Goal: Task Accomplishment & Management: Manage account settings

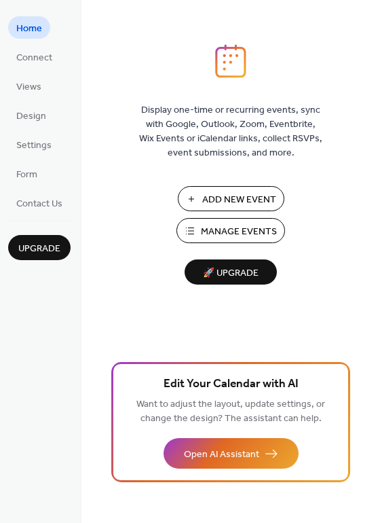
click at [193, 233] on button "Manage Events" at bounding box center [231, 230] width 109 height 25
click at [229, 231] on span "Manage Events" at bounding box center [239, 232] width 76 height 14
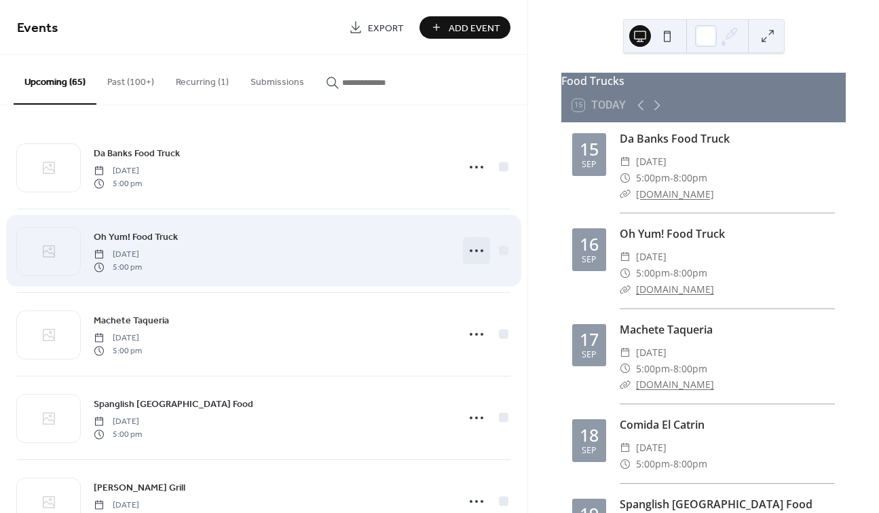
click at [467, 254] on icon at bounding box center [477, 251] width 22 height 22
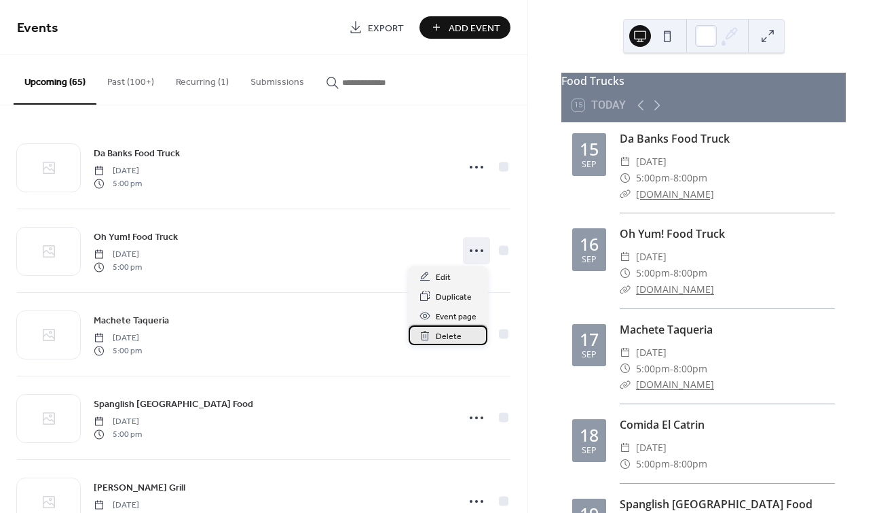
click at [457, 335] on span "Delete" at bounding box center [449, 336] width 26 height 14
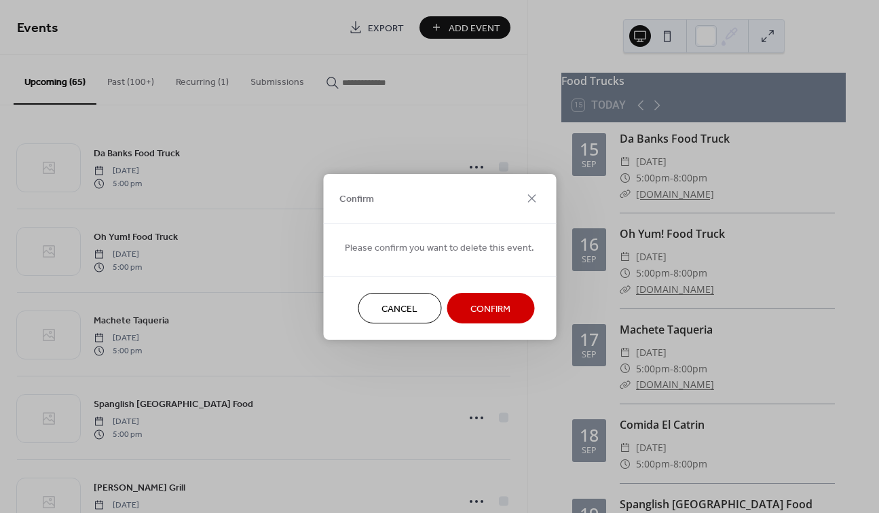
click at [476, 306] on span "Confirm" at bounding box center [491, 308] width 40 height 14
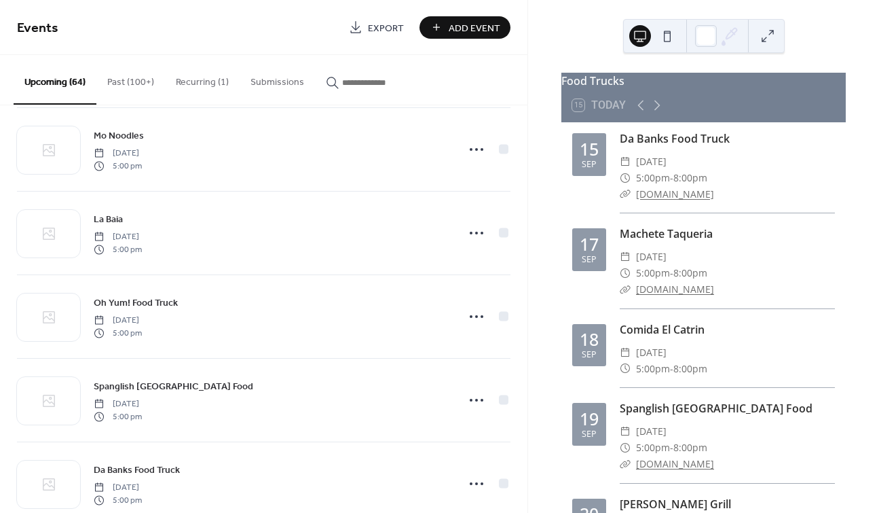
scroll to position [781, 0]
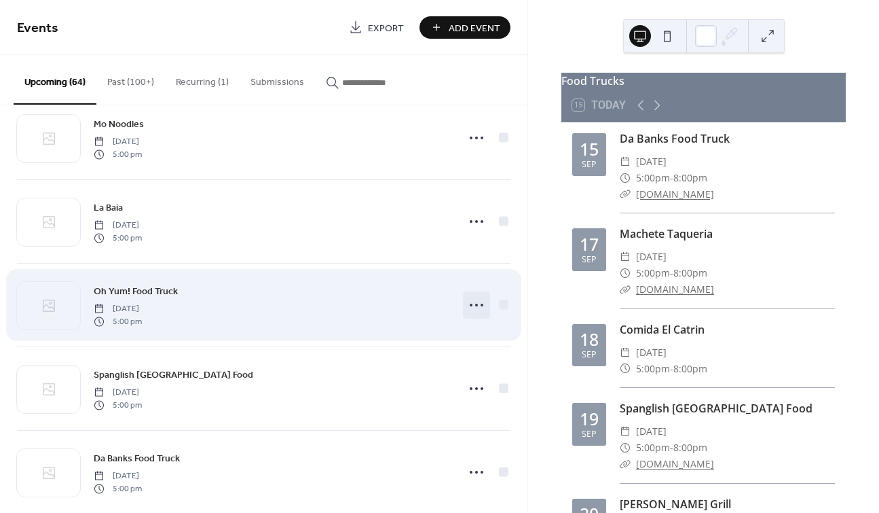
click at [471, 303] on icon at bounding box center [477, 305] width 22 height 22
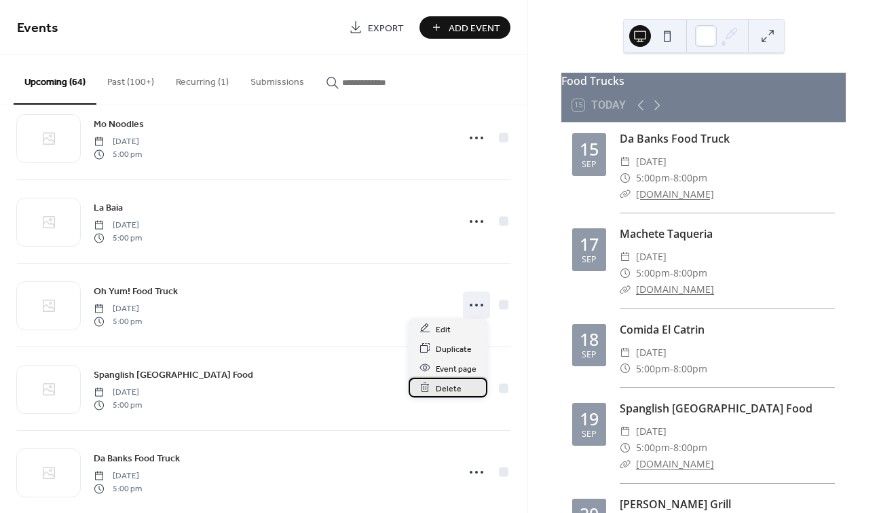
click at [454, 390] on span "Delete" at bounding box center [449, 388] width 26 height 14
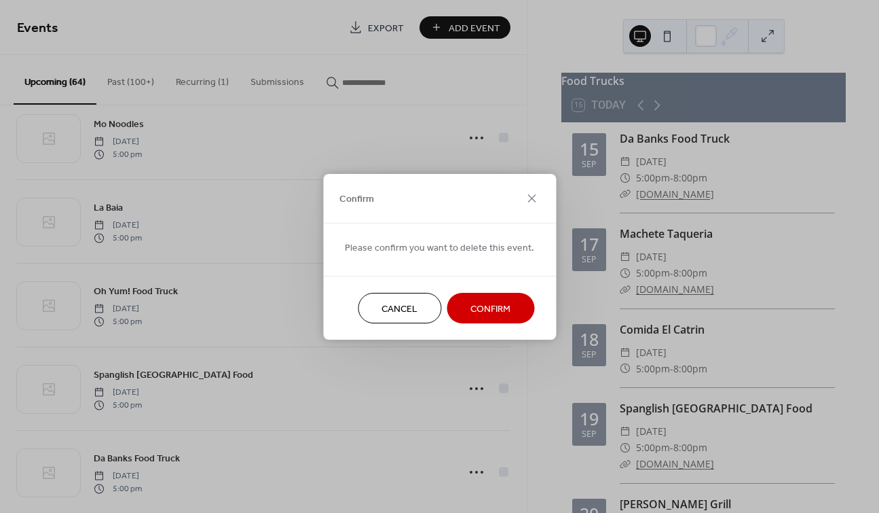
click at [478, 307] on span "Confirm" at bounding box center [491, 308] width 40 height 14
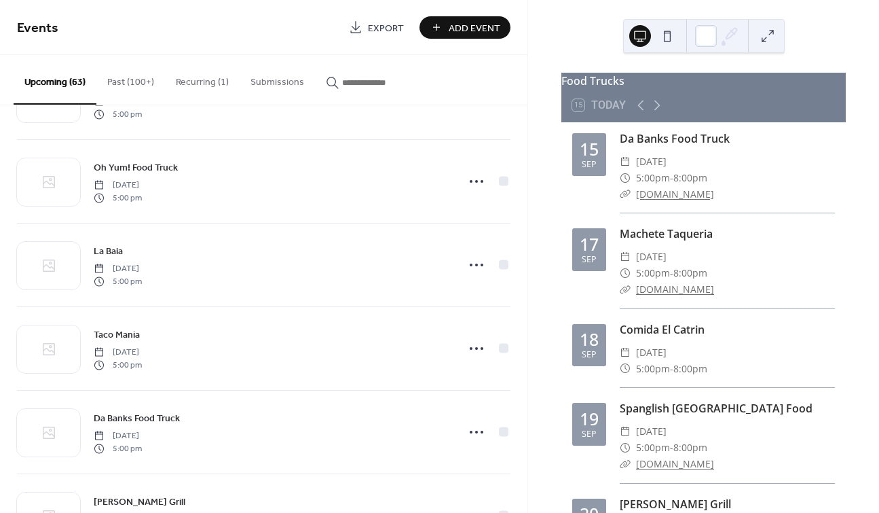
scroll to position [1583, 0]
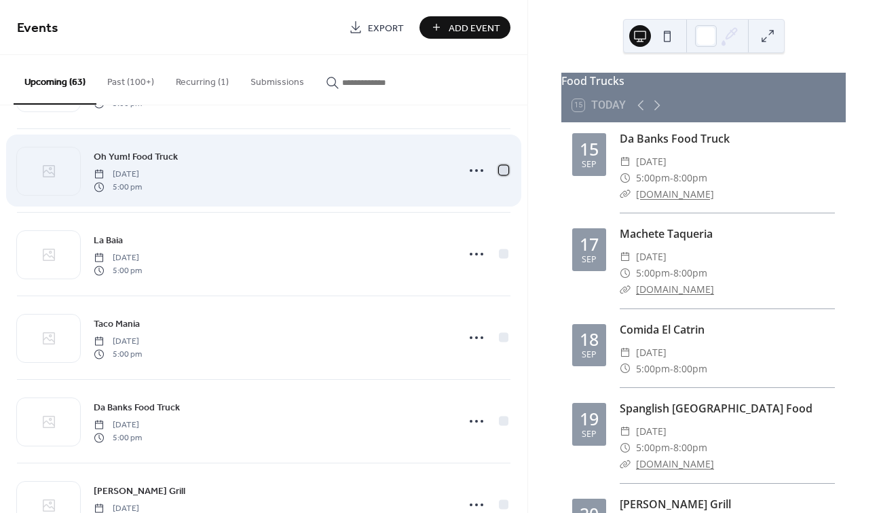
click at [498, 170] on div at bounding box center [504, 170] width 14 height 14
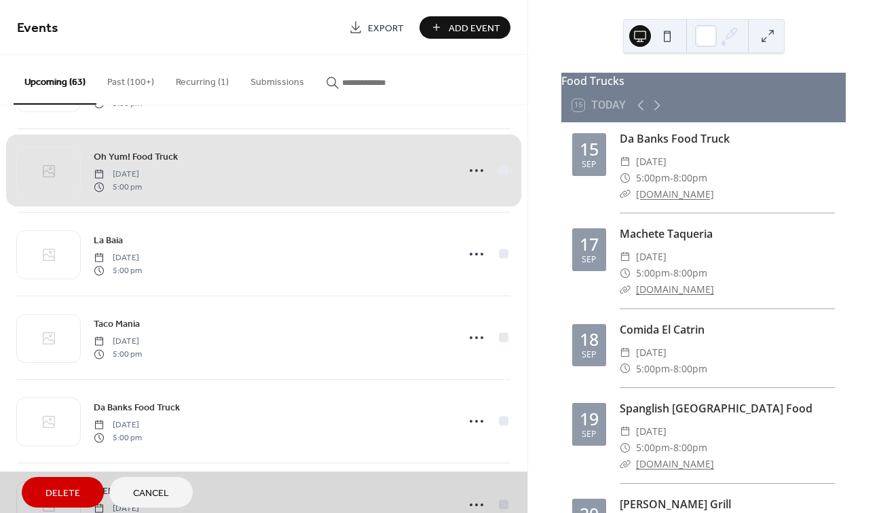
click at [499, 164] on div "Oh Yum! Food Truck [DATE] 5:00 pm" at bounding box center [264, 170] width 494 height 84
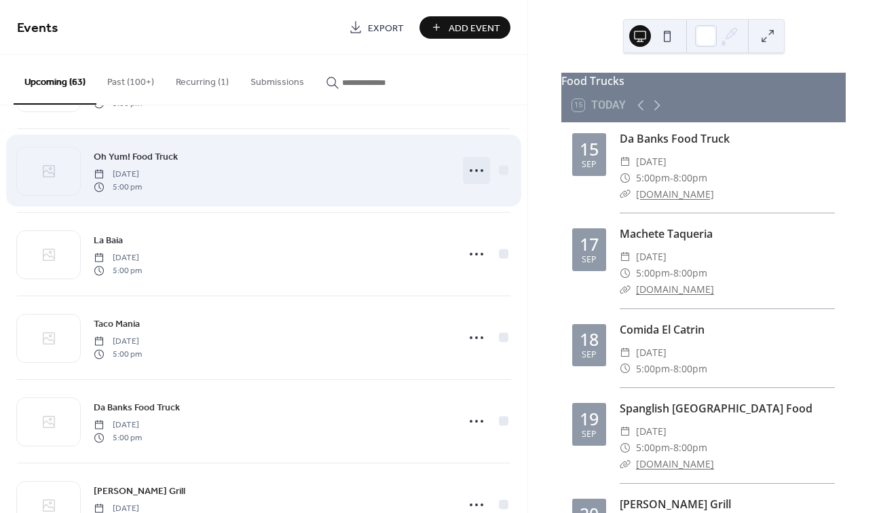
click at [468, 163] on icon at bounding box center [477, 171] width 22 height 22
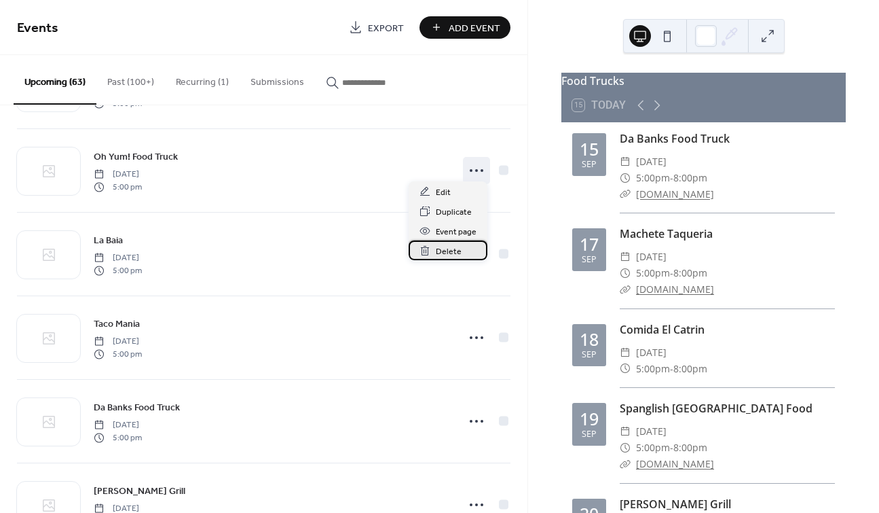
click at [437, 251] on span "Delete" at bounding box center [449, 251] width 26 height 14
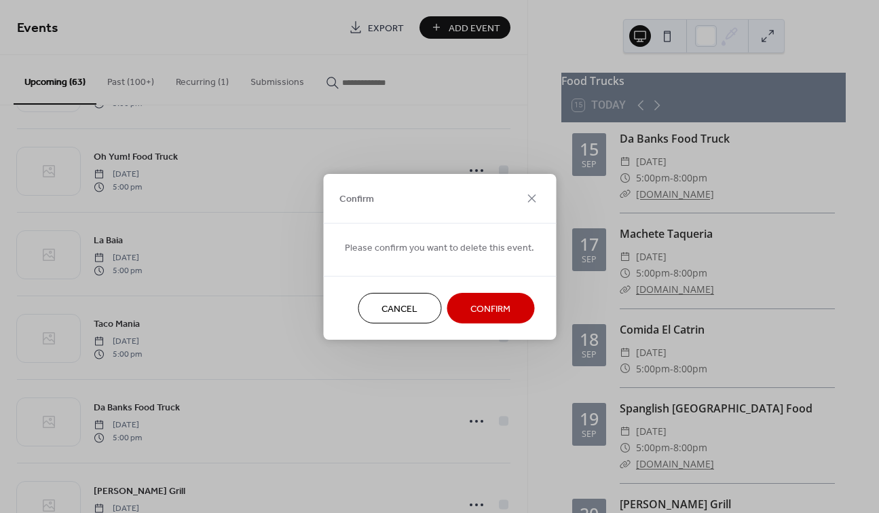
click at [471, 301] on span "Confirm" at bounding box center [491, 308] width 40 height 14
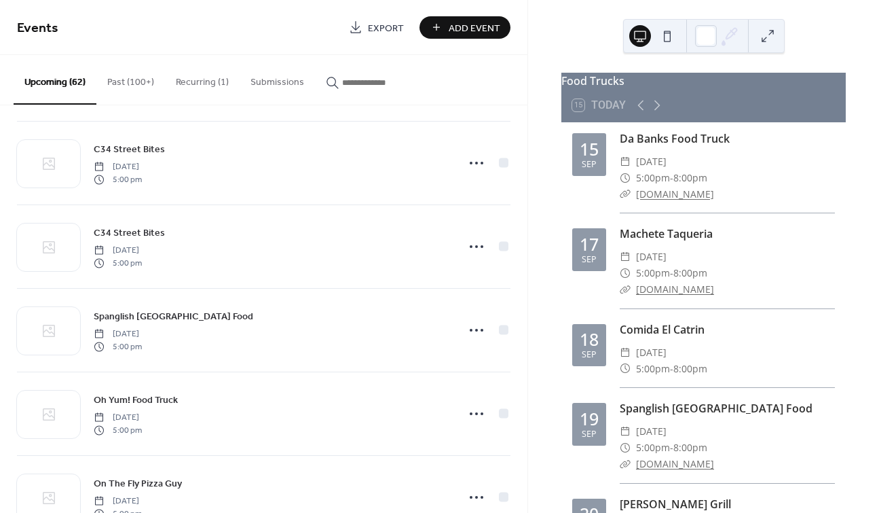
scroll to position [2263, 0]
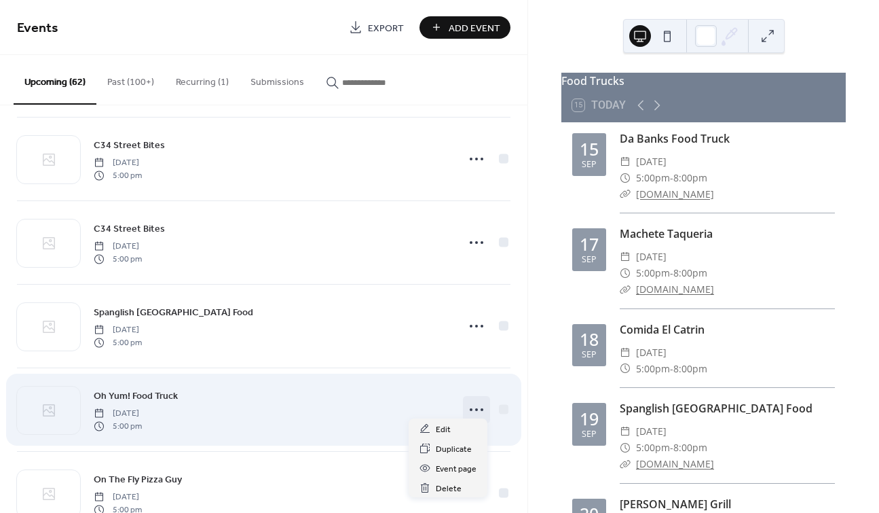
click at [468, 405] on icon at bounding box center [477, 410] width 22 height 22
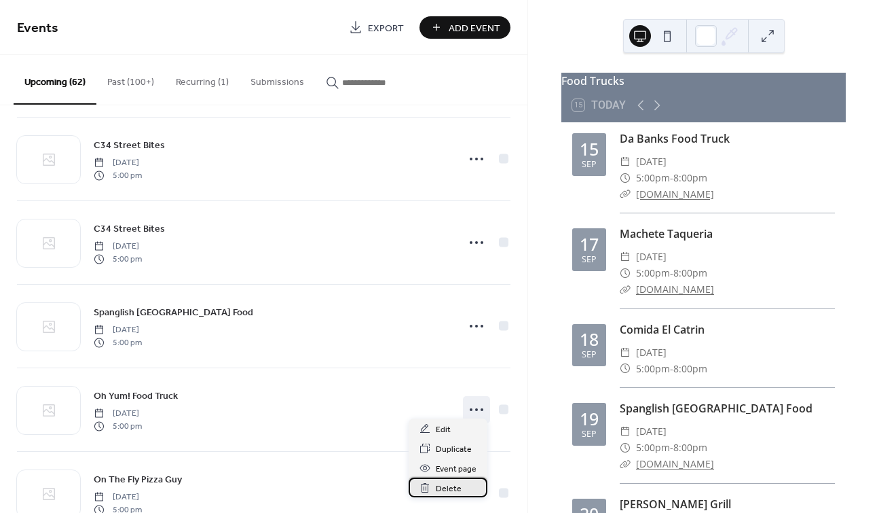
click at [452, 485] on span "Delete" at bounding box center [449, 488] width 26 height 14
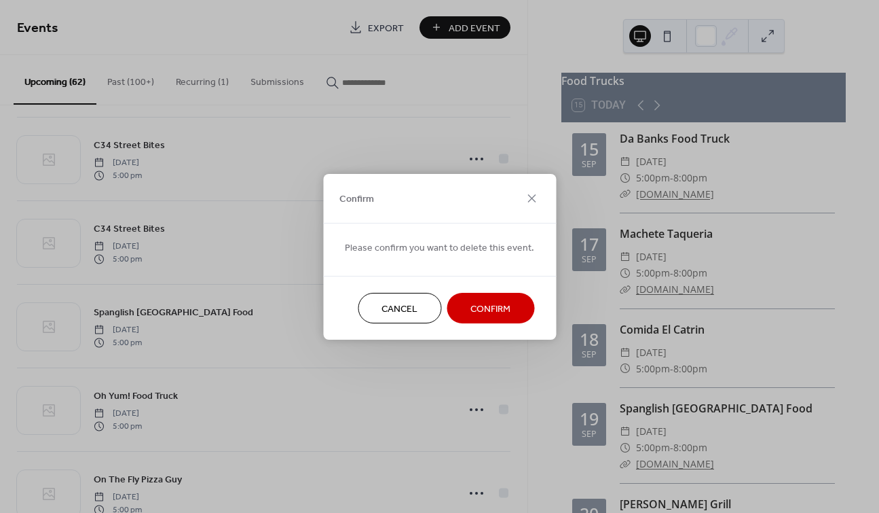
click at [473, 308] on span "Confirm" at bounding box center [491, 308] width 40 height 14
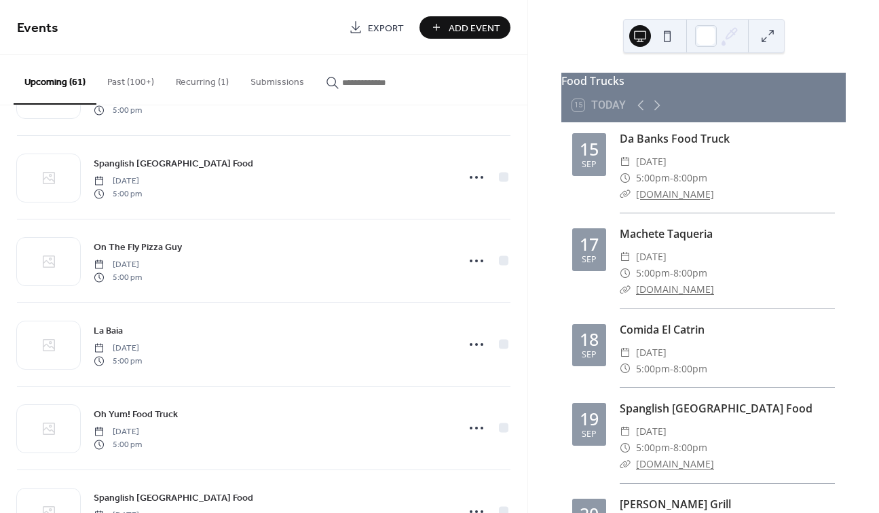
scroll to position [2429, 0]
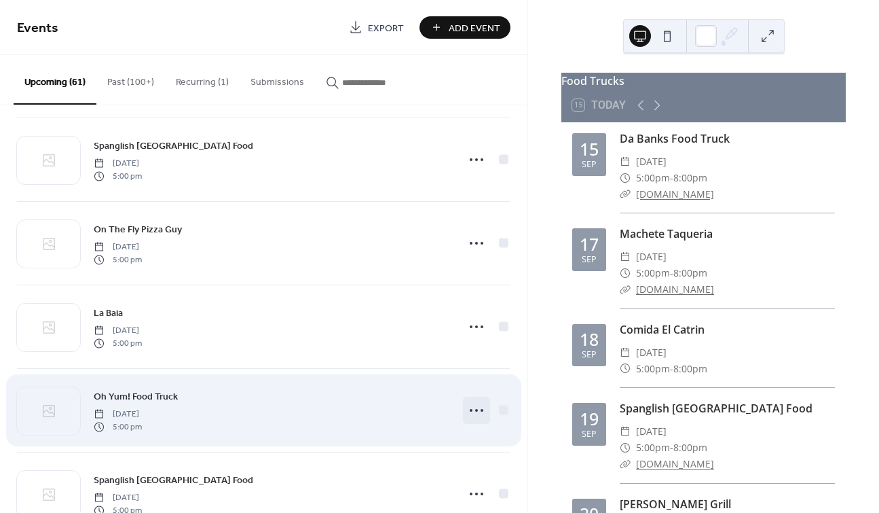
click at [466, 404] on icon at bounding box center [477, 410] width 22 height 22
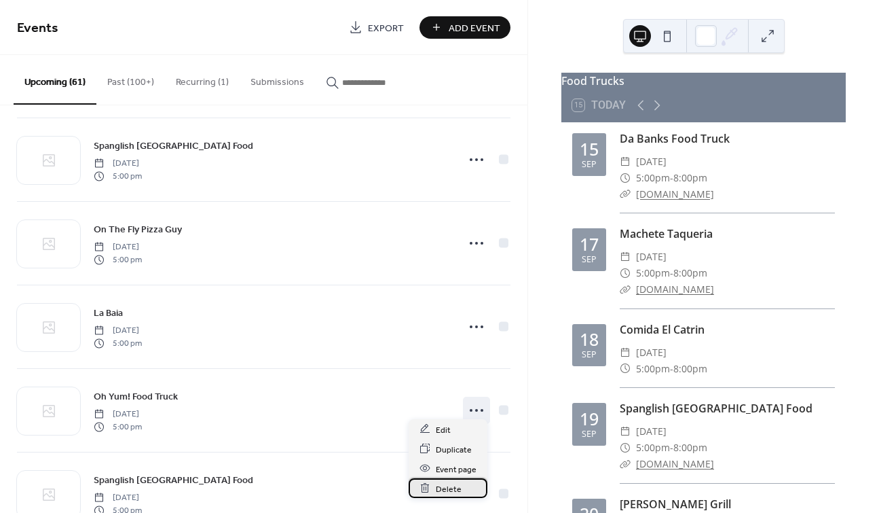
click at [451, 488] on span "Delete" at bounding box center [449, 488] width 26 height 14
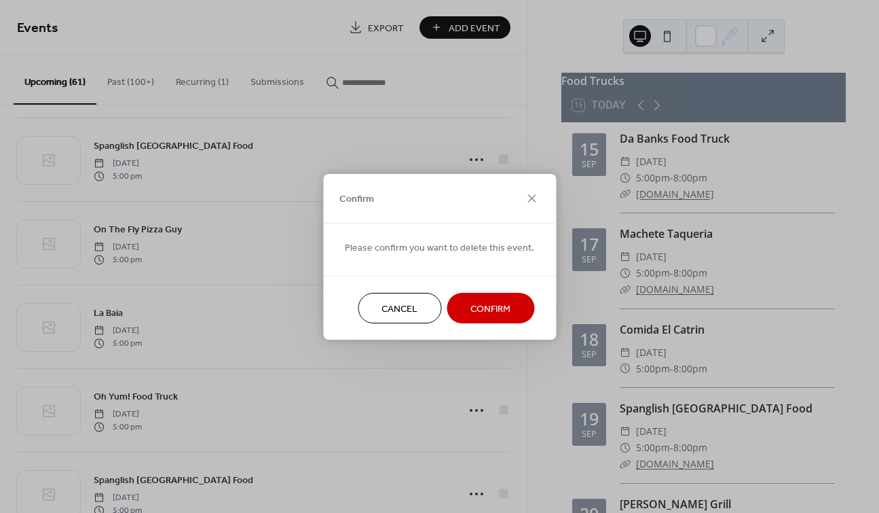
click at [484, 310] on span "Confirm" at bounding box center [491, 308] width 40 height 14
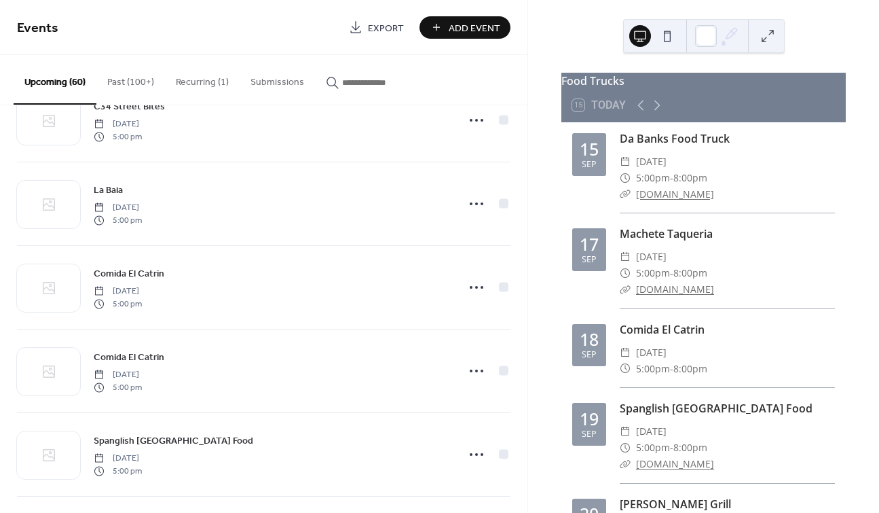
scroll to position [3779, 0]
